Goal: Find specific page/section: Find specific page/section

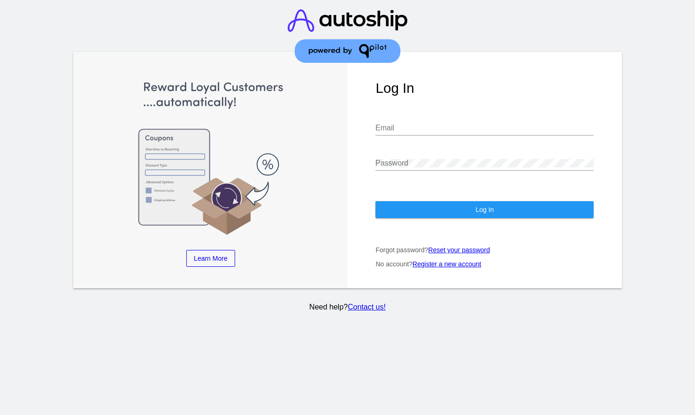
type input "[EMAIL_ADDRESS][DOMAIN_NAME]"
click at [438, 207] on button "Log In" at bounding box center [484, 209] width 218 height 17
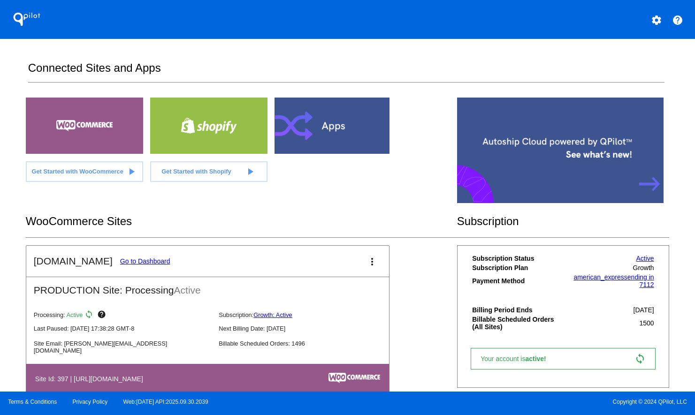
click at [132, 260] on link "Go to Dashboard" at bounding box center [145, 261] width 50 height 8
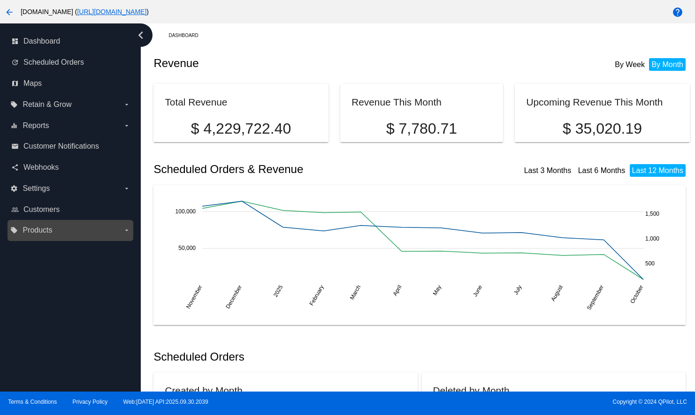
click at [48, 231] on span "Products" at bounding box center [38, 230] width 30 height 8
click at [0, 0] on input "local_offer Products arrow_drop_down" at bounding box center [0, 0] width 0 height 0
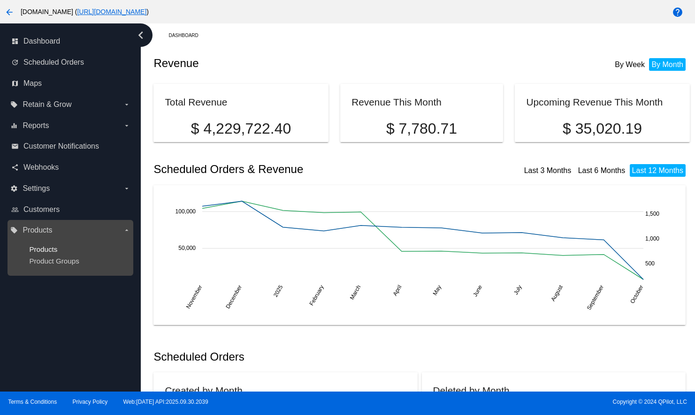
click at [45, 247] on span "Products" at bounding box center [43, 249] width 28 height 8
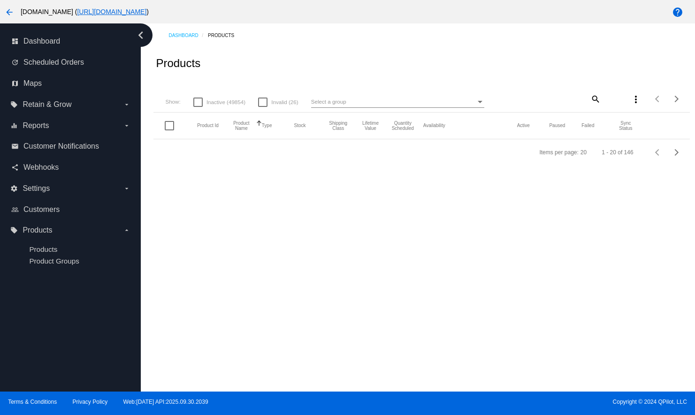
click at [595, 98] on mat-icon "search" at bounding box center [594, 98] width 11 height 15
click at [574, 100] on input "Search" at bounding box center [556, 98] width 89 height 8
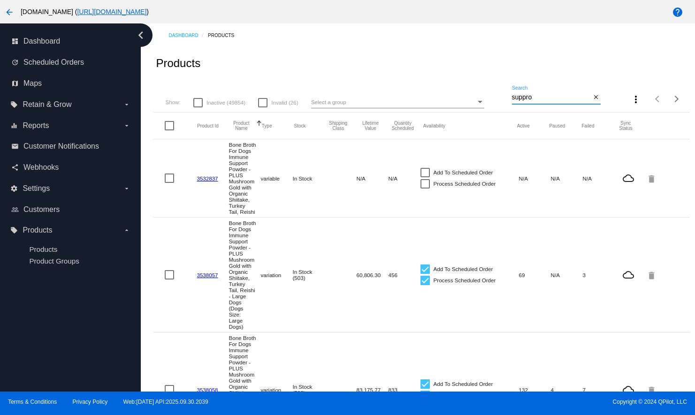
type input "suppro"
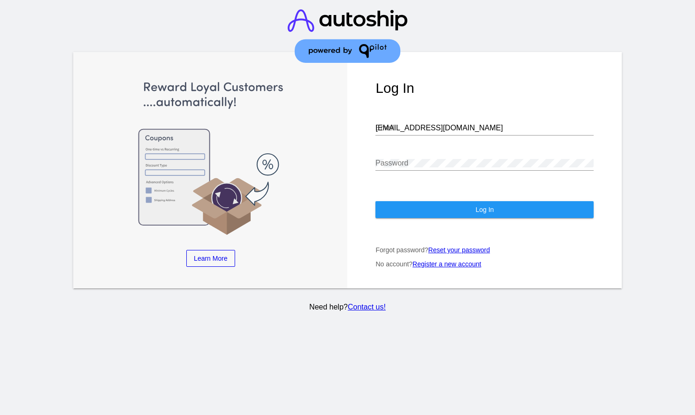
click at [434, 124] on input "[EMAIL_ADDRESS][DOMAIN_NAME]" at bounding box center [484, 128] width 218 height 8
type input "[PERSON_NAME][EMAIL_ADDRESS][DOMAIN_NAME]"
click at [483, 208] on button "Log In" at bounding box center [484, 209] width 218 height 17
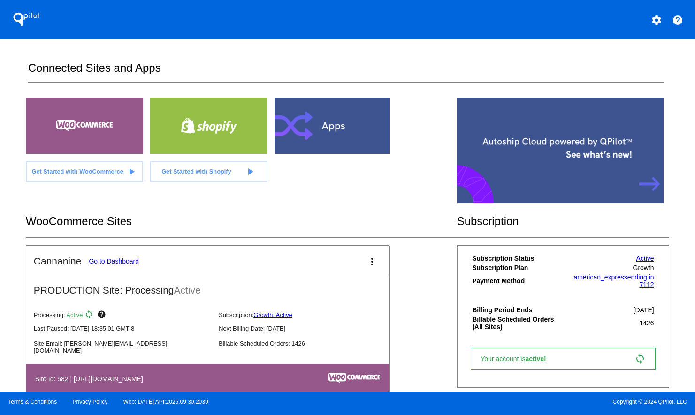
click at [131, 262] on link "Go to Dashboard" at bounding box center [114, 261] width 50 height 8
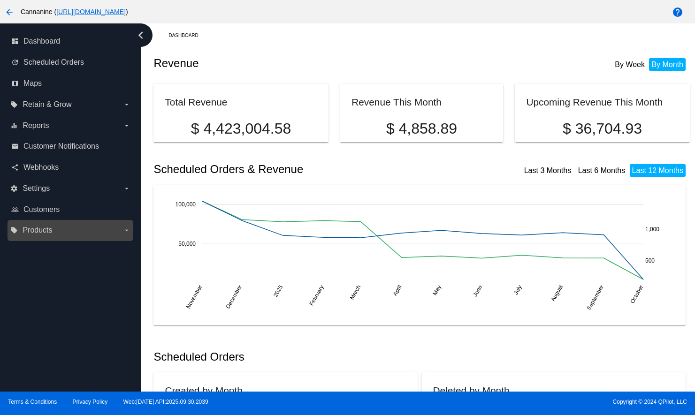
click at [46, 233] on span "Products" at bounding box center [38, 230] width 30 height 8
click at [0, 0] on input "local_offer Products arrow_drop_down" at bounding box center [0, 0] width 0 height 0
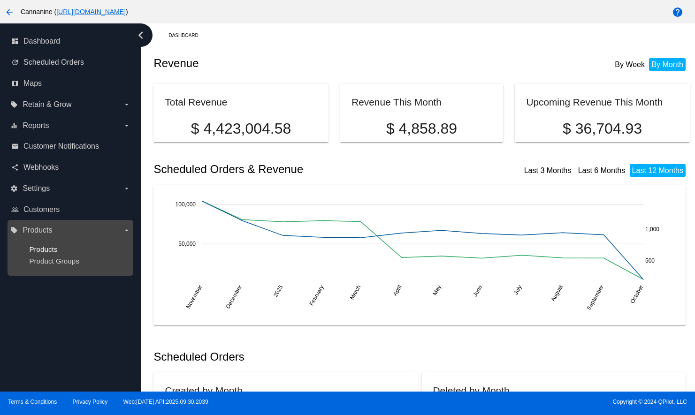
click at [46, 247] on span "Products" at bounding box center [43, 249] width 28 height 8
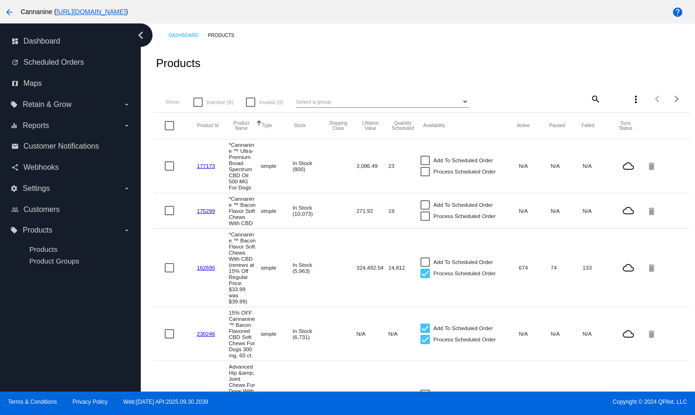
click at [591, 99] on mat-icon "search" at bounding box center [594, 98] width 11 height 15
click at [559, 99] on input "Search" at bounding box center [556, 98] width 89 height 8
type input "suppro"
